Goal: Use online tool/utility: Use online tool/utility

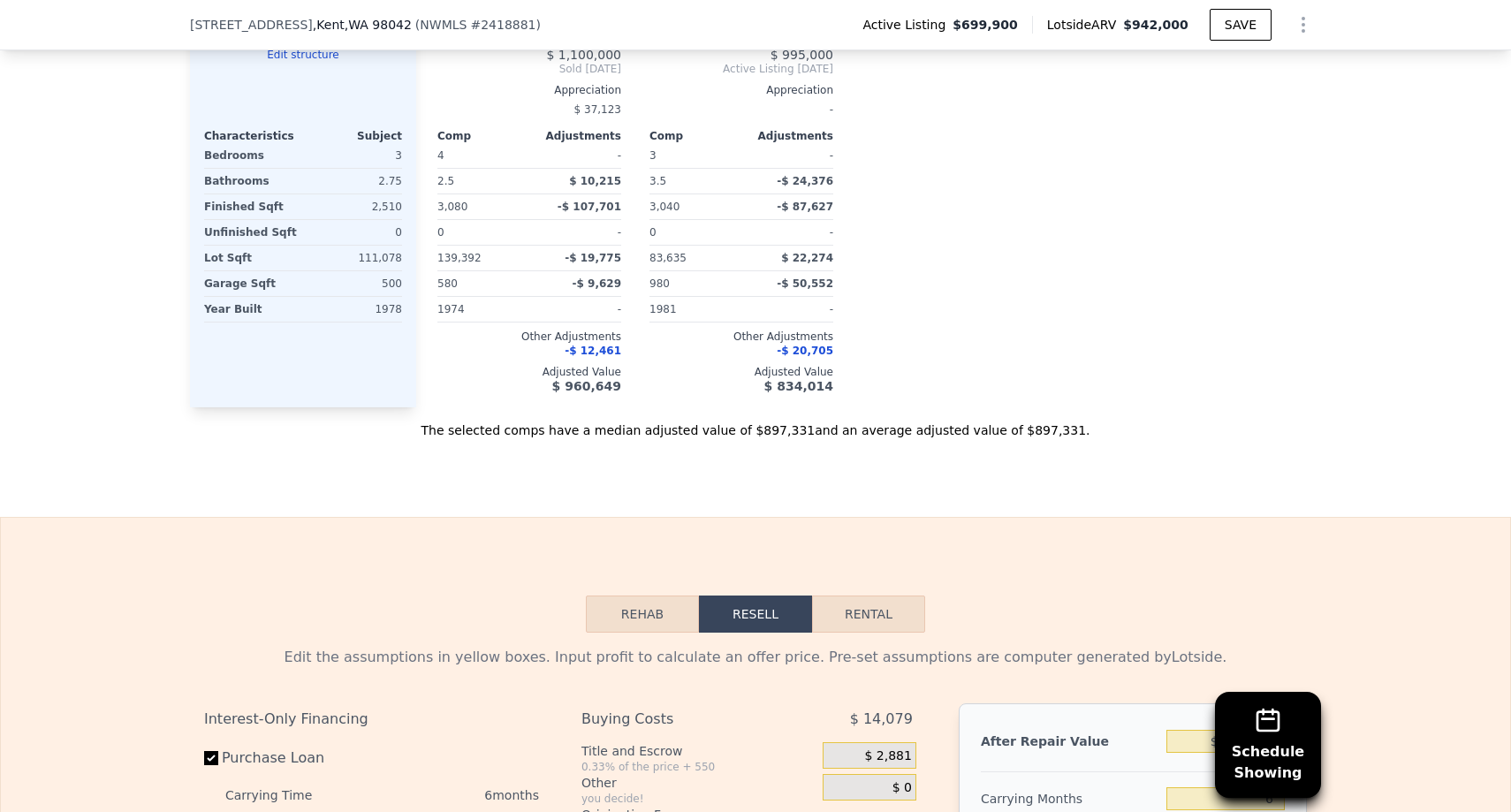
scroll to position [2176, 0]
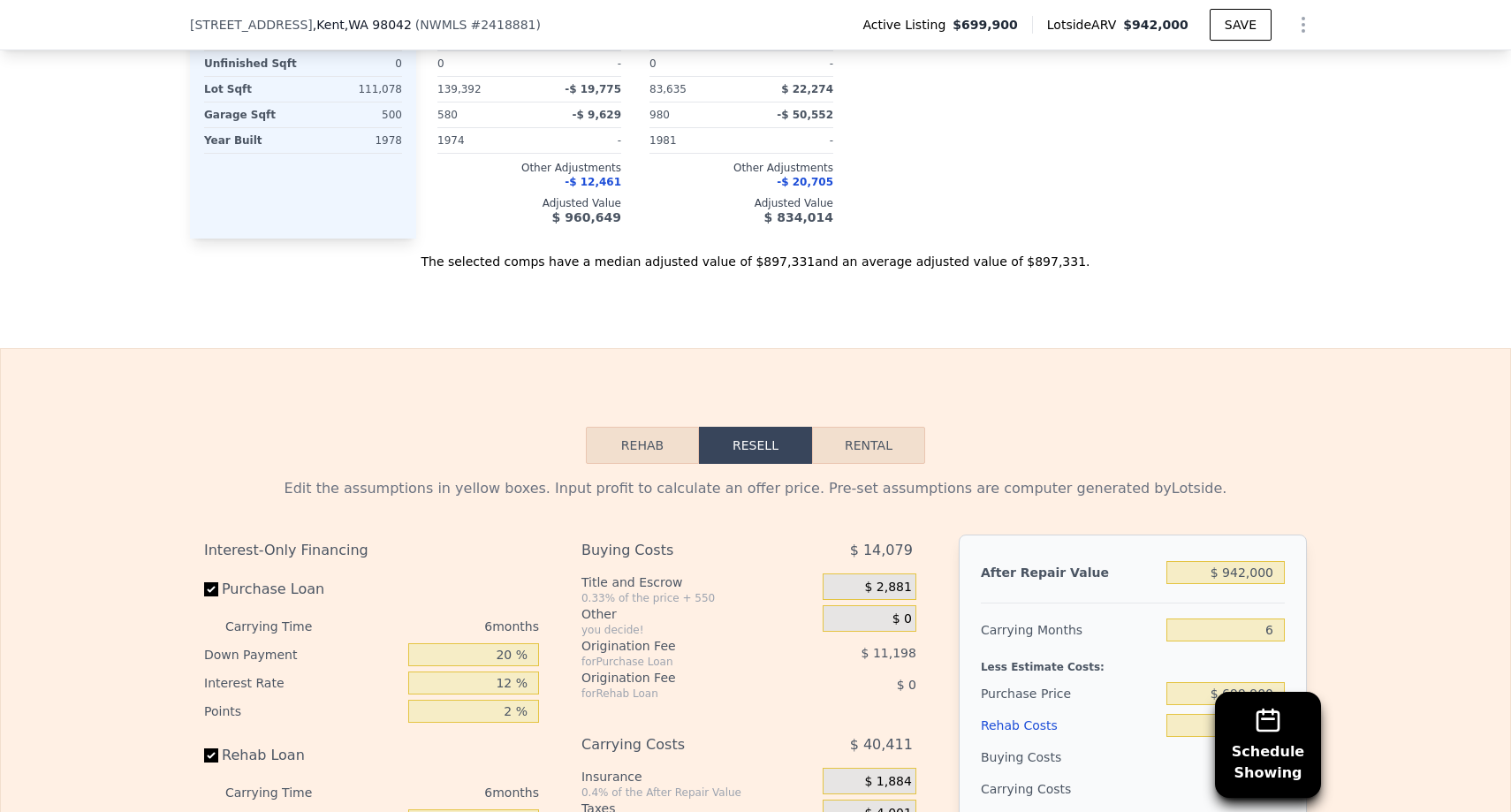
drag, startPoint x: 1081, startPoint y: 389, endPoint x: 648, endPoint y: 444, distance: 436.5
click at [648, 444] on button "Rehab" at bounding box center [642, 445] width 113 height 37
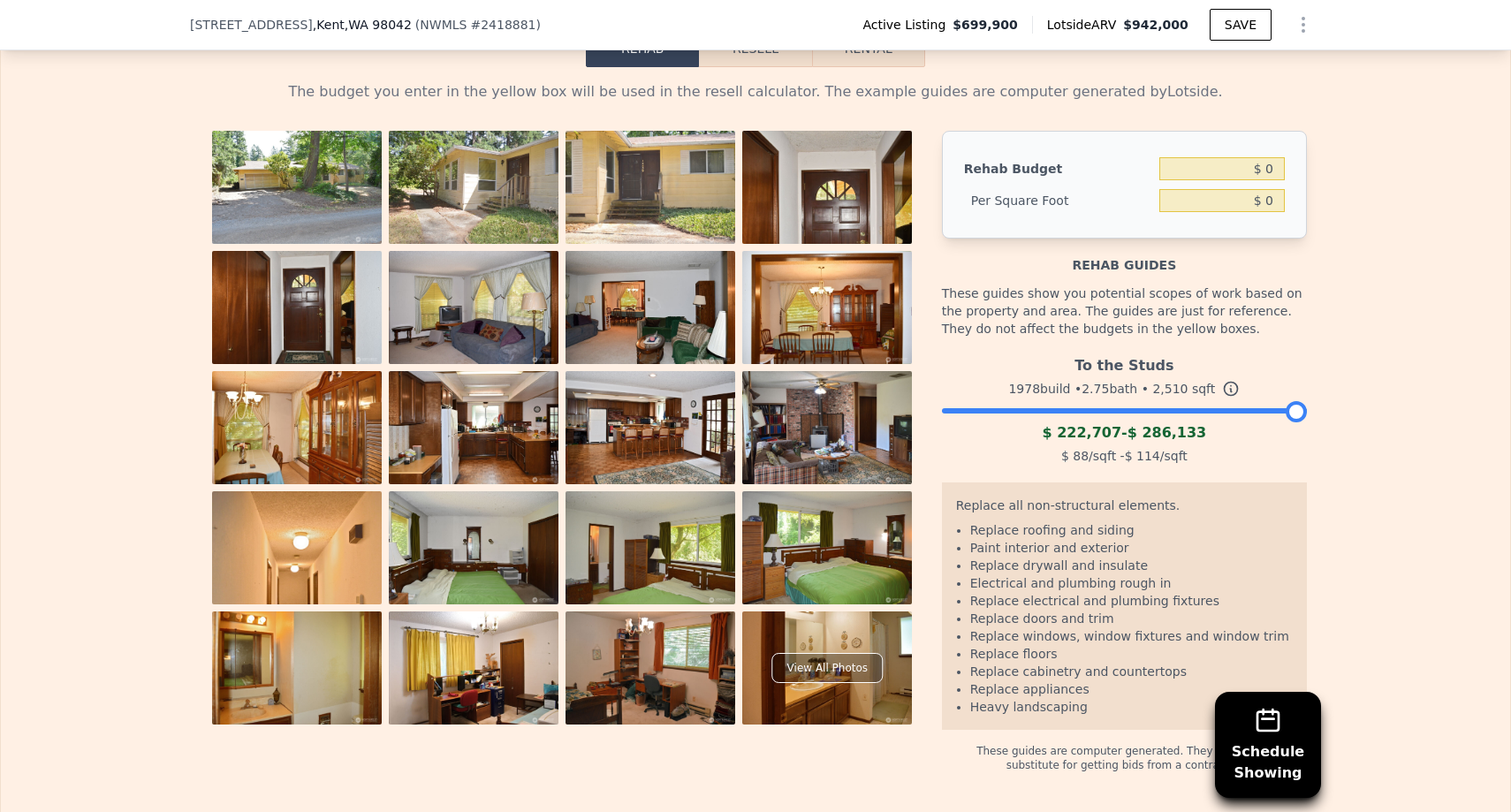
scroll to position [2597, 0]
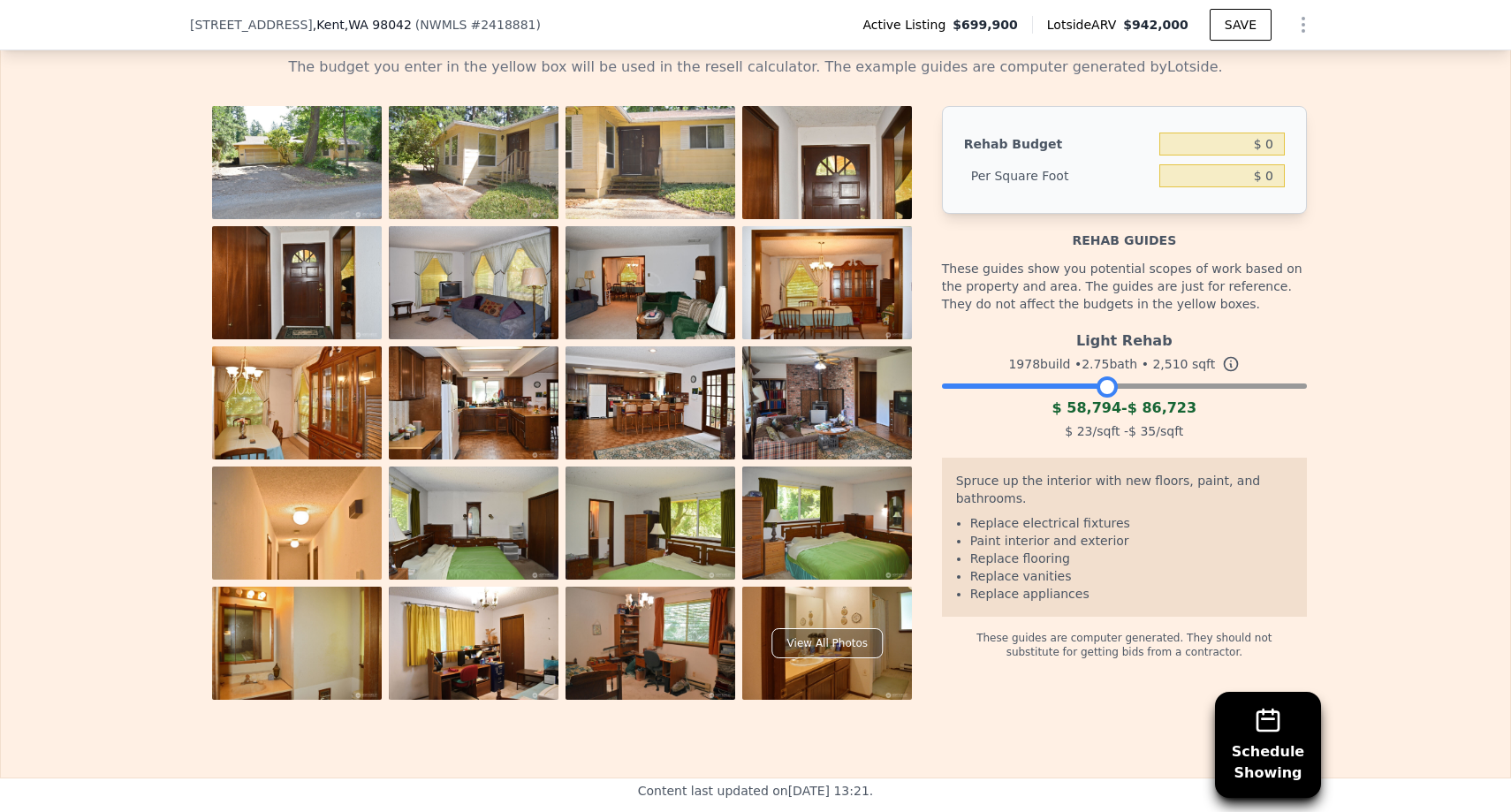
drag, startPoint x: 1295, startPoint y: 385, endPoint x: 1107, endPoint y: 423, distance: 191.8
click at [1107, 423] on div "Light Rehab 1978 build • 2.75 bath • 2,510 sqft $ 58,794 - $ 86,723 $ 23 /sqft …" at bounding box center [1124, 383] width 365 height 121
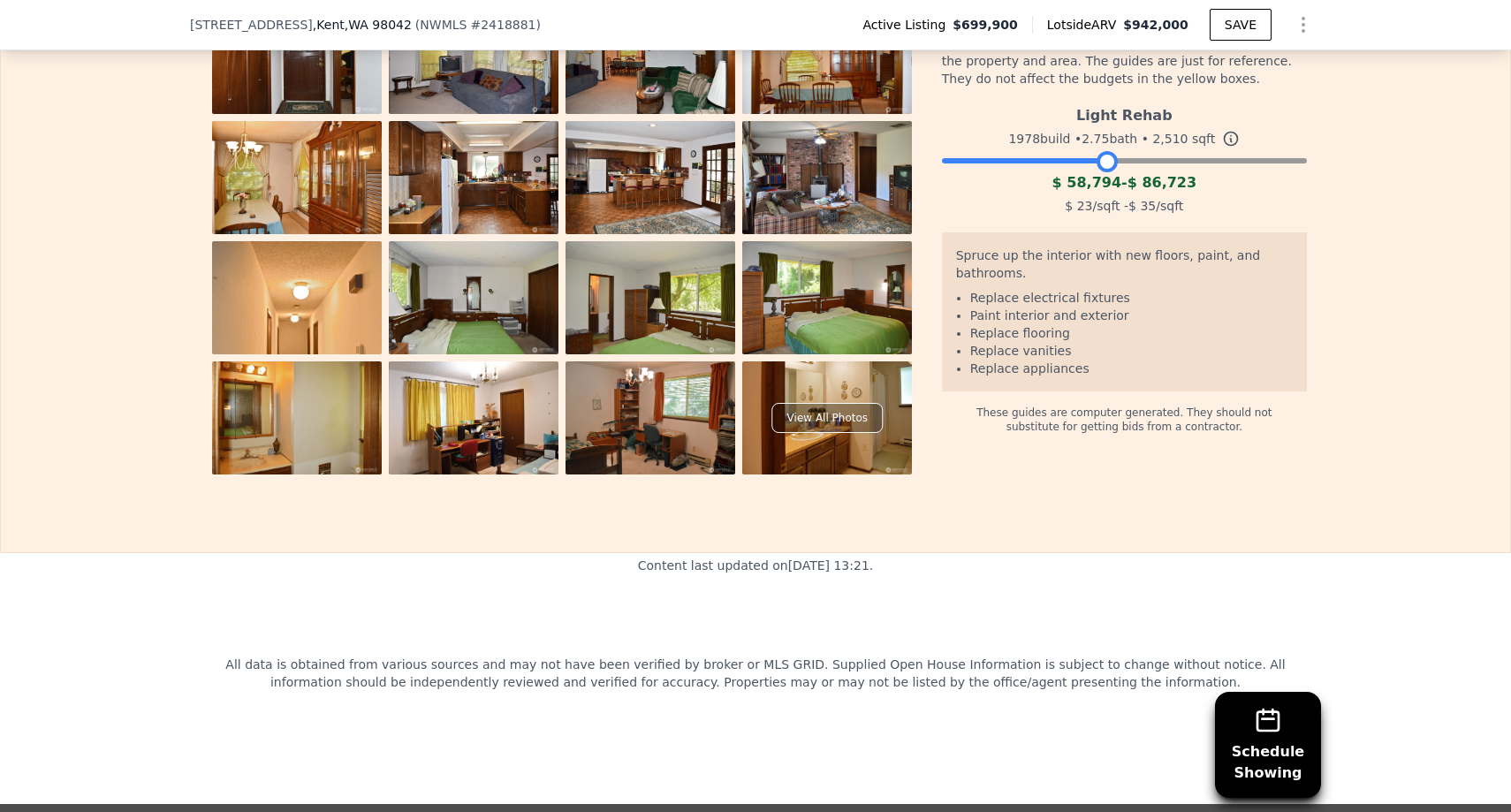
click at [1296, 402] on div "These guides are computer generated. They should not substitute for getting bid…" at bounding box center [1124, 413] width 365 height 42
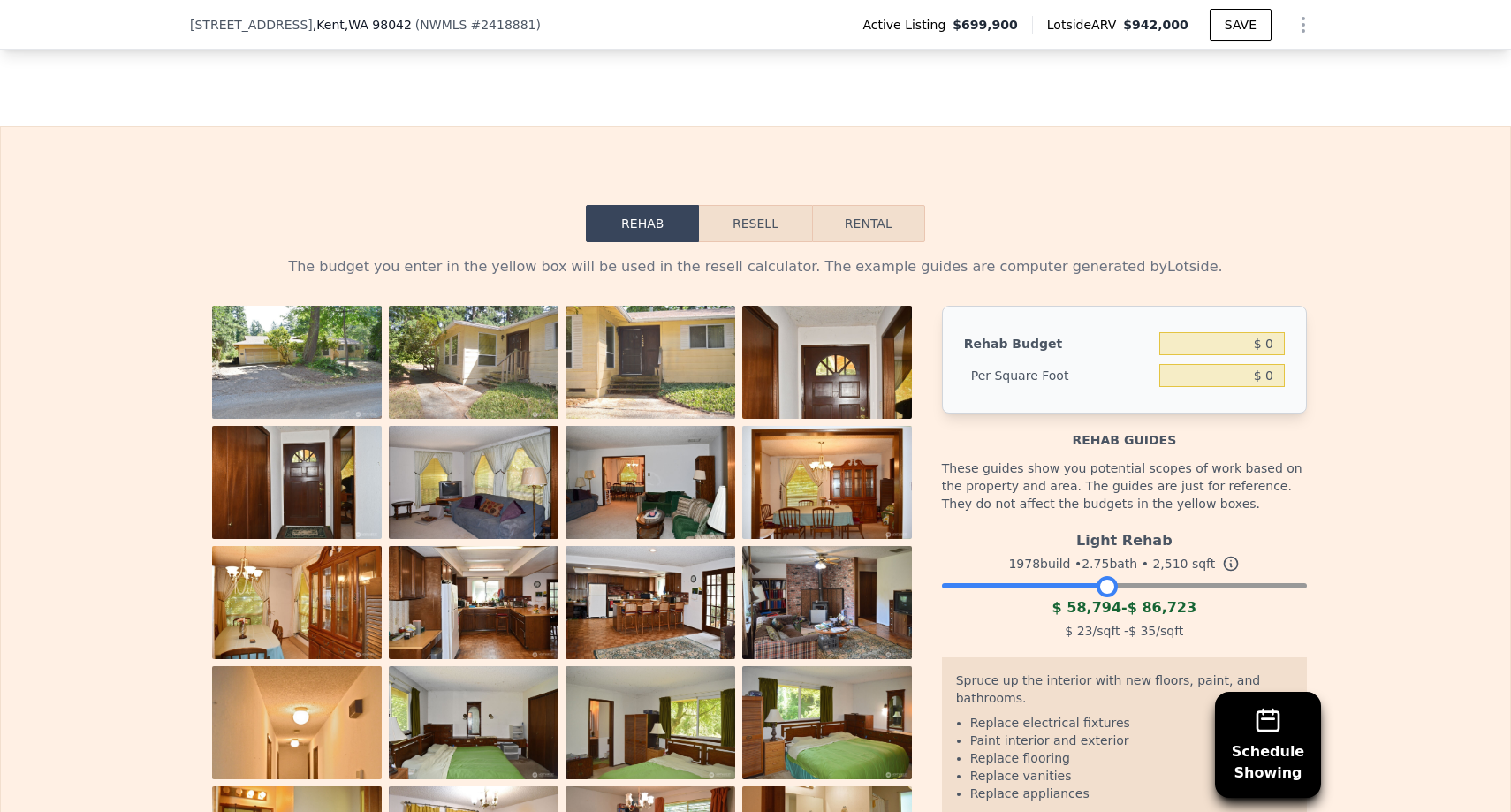
scroll to position [2422, 0]
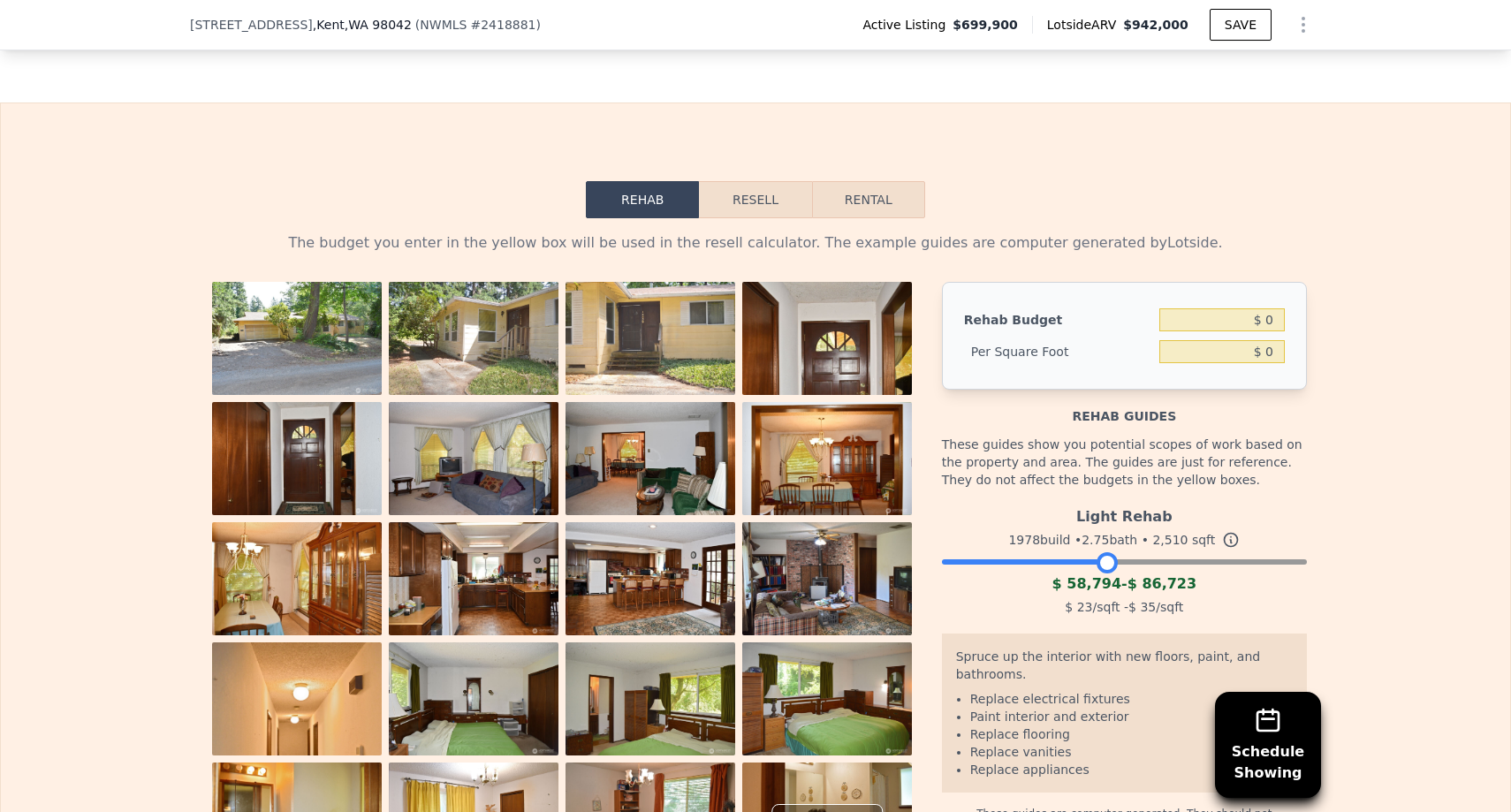
click at [765, 197] on button "Resell" at bounding box center [755, 200] width 112 height 37
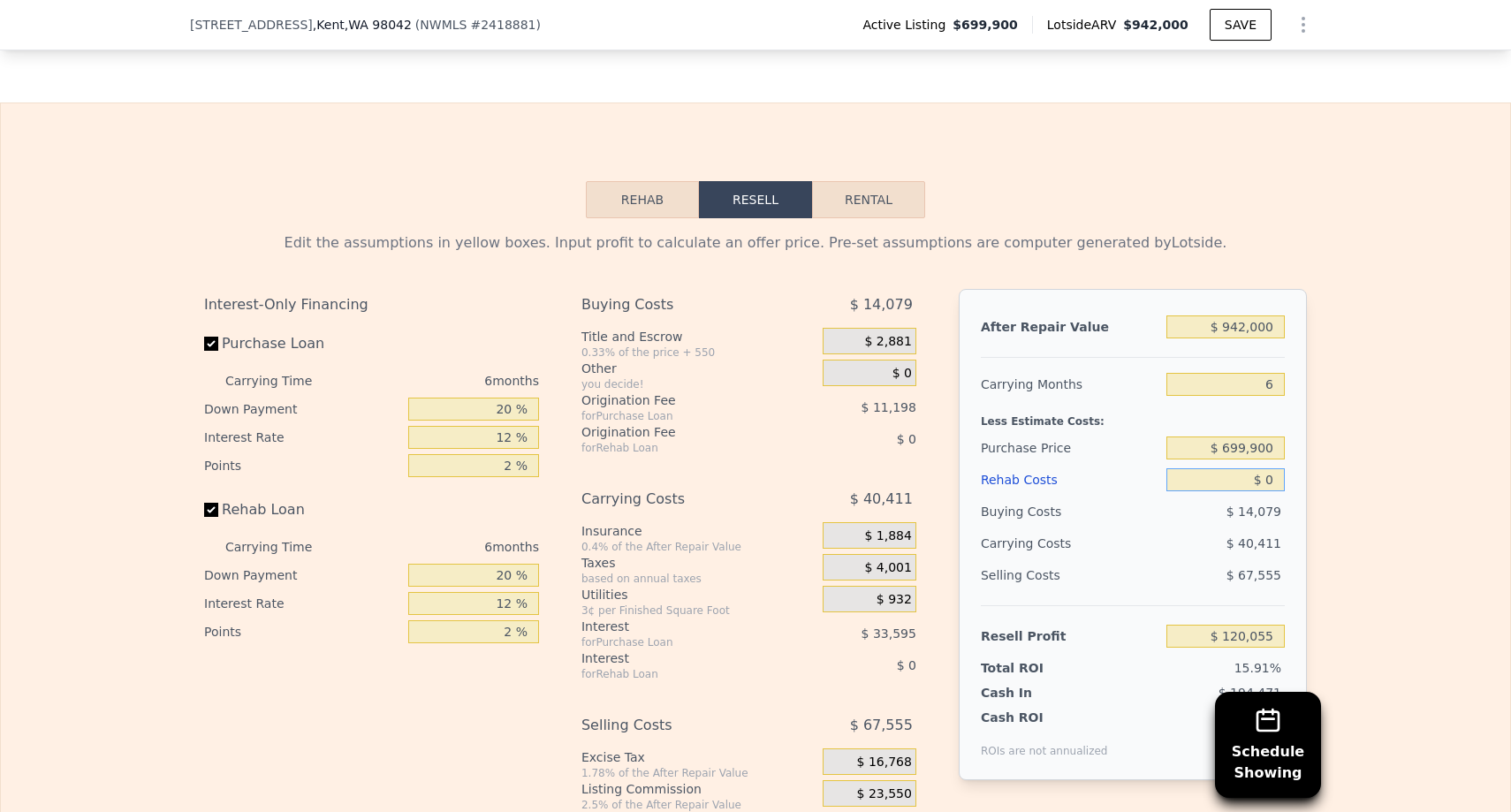
click at [1267, 478] on input "$ 0" at bounding box center [1225, 479] width 119 height 23
type input "$ 90"
type input "$ 119,958"
type input "$ 900"
type input "$ 119,099"
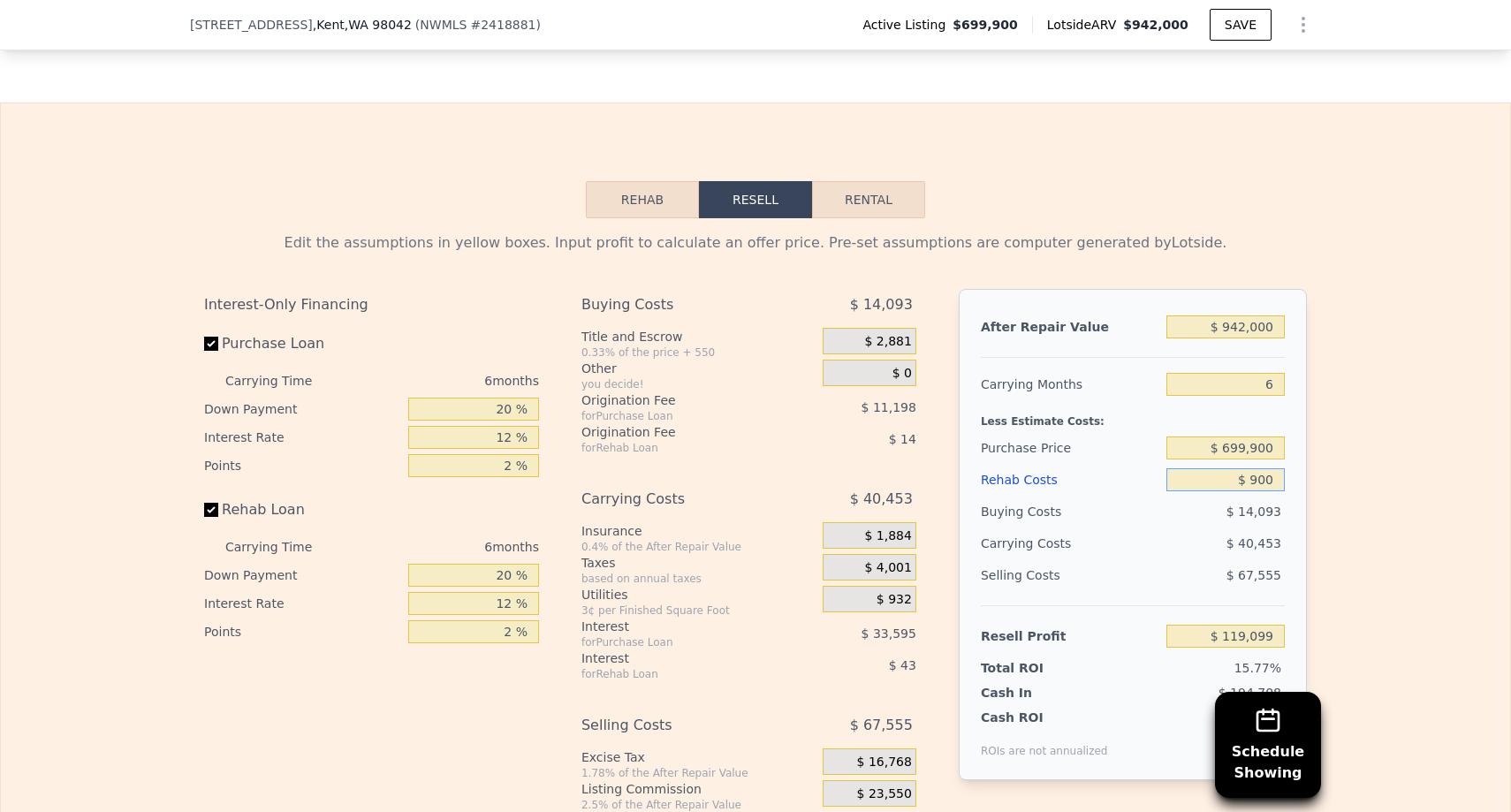
type input "$ 9,000"
type input "$ 110,479"
type input "$ 90,000"
type input "$ 24,295"
click at [1390, 504] on div "Edit the assumptions in yellow boxes. Input profit to calculate an offer price.…" at bounding box center [756, 546] width 1509 height 657
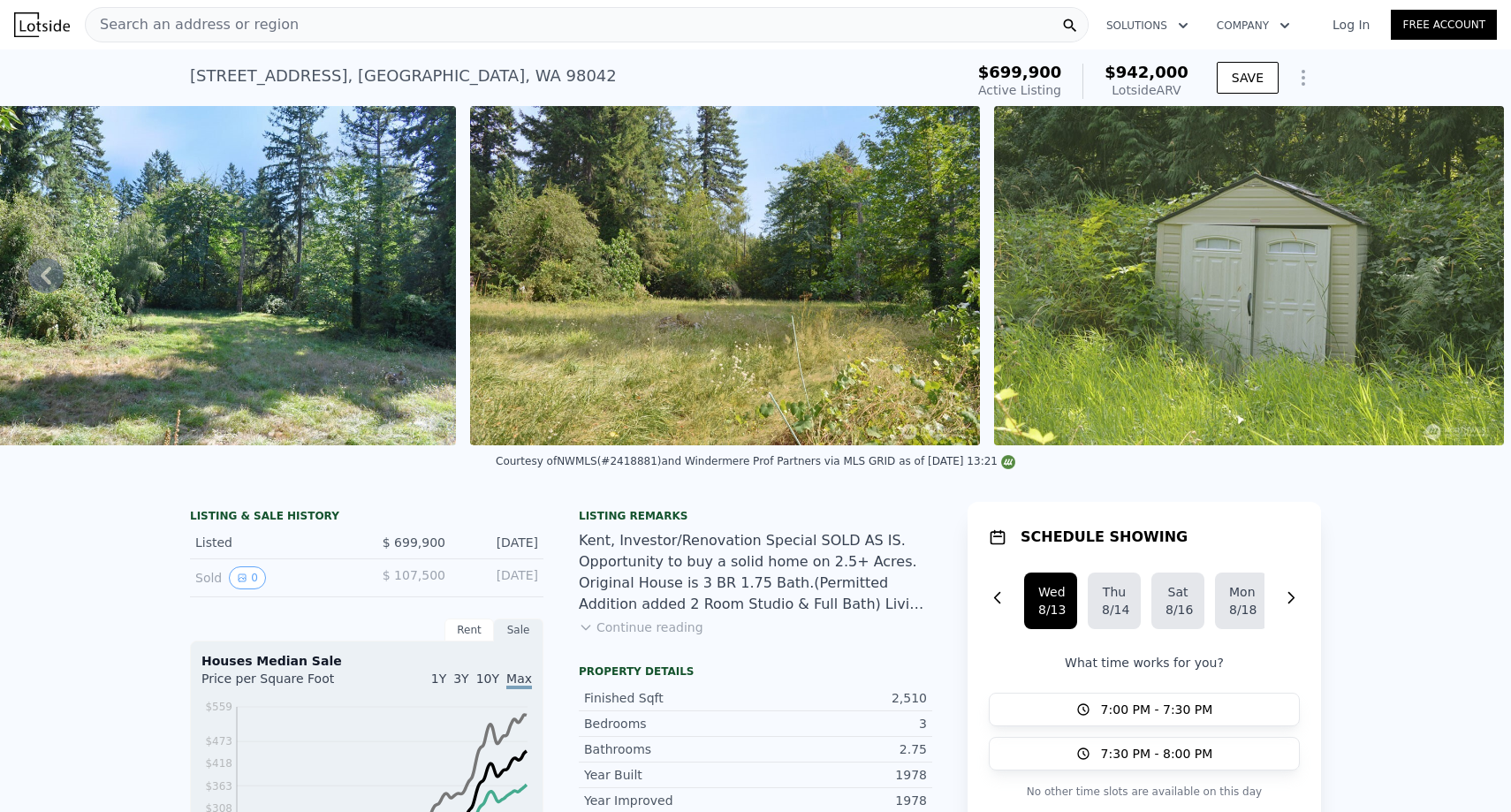
scroll to position [0, 0]
click at [485, 26] on div "Search an address or region" at bounding box center [587, 24] width 1003 height 36
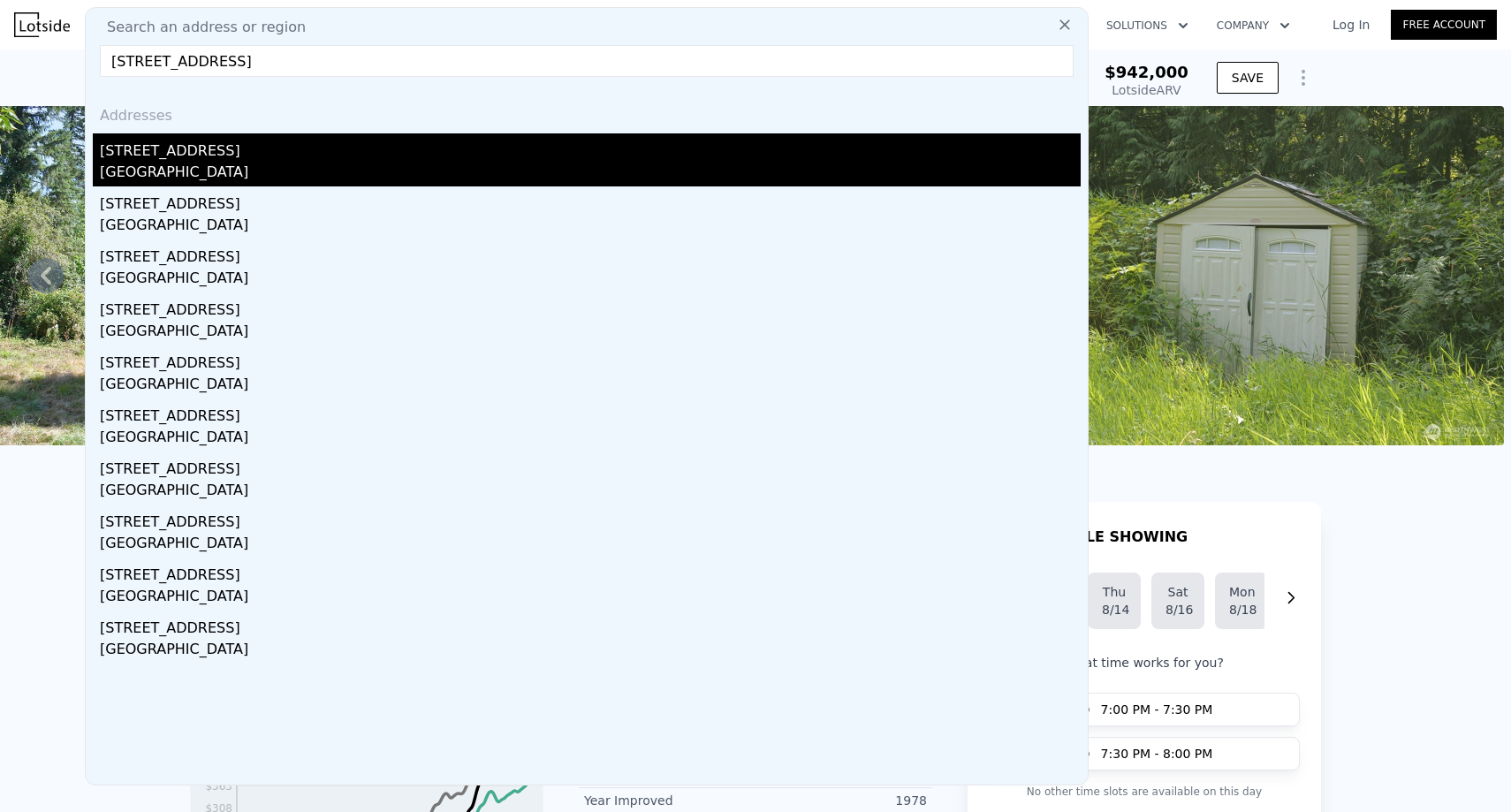
type input "[STREET_ADDRESS]"
click at [388, 179] on div "[GEOGRAPHIC_DATA]" at bounding box center [590, 175] width 981 height 25
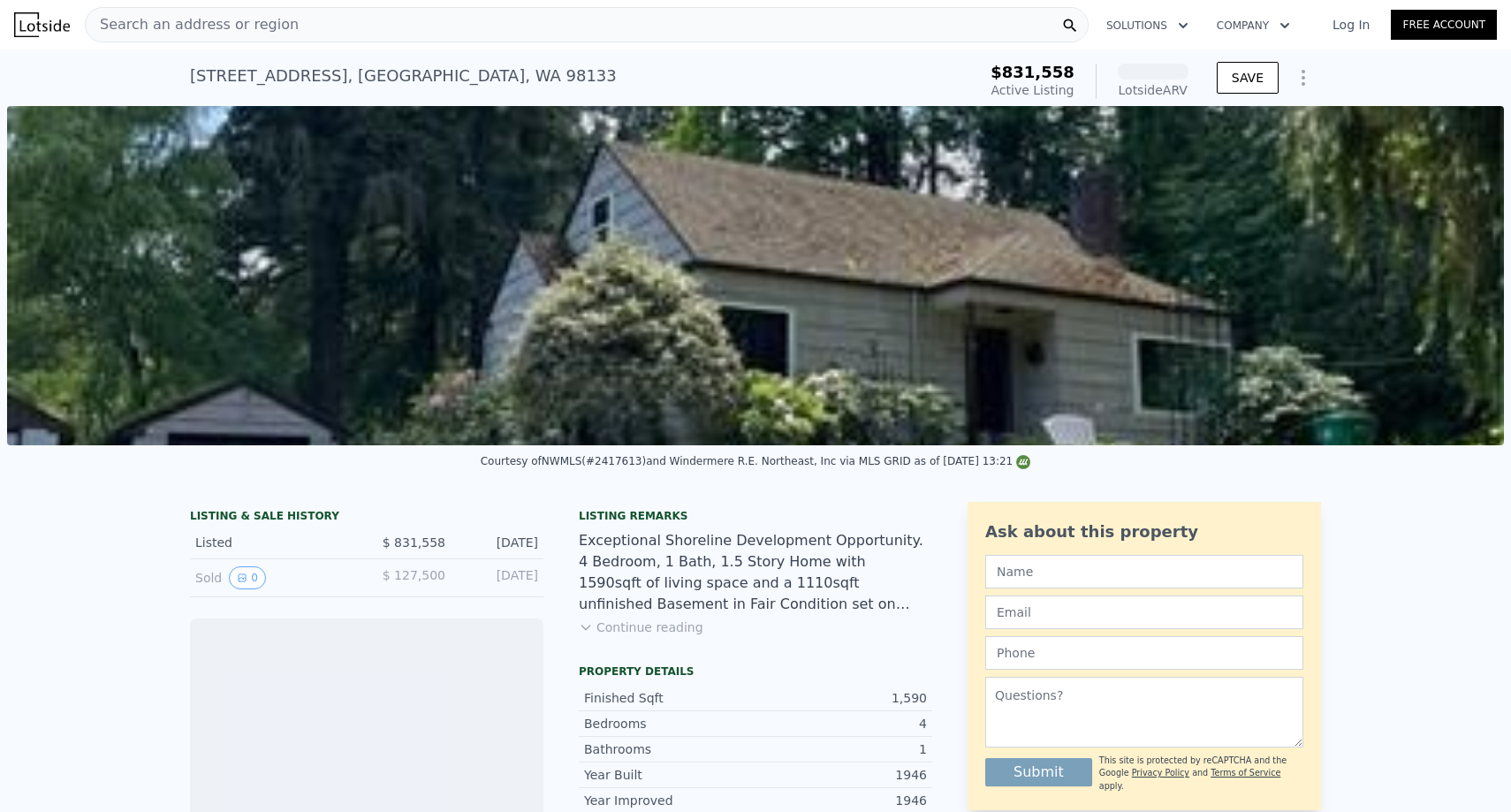
scroll to position [0, 809]
